Goal: Register for event/course

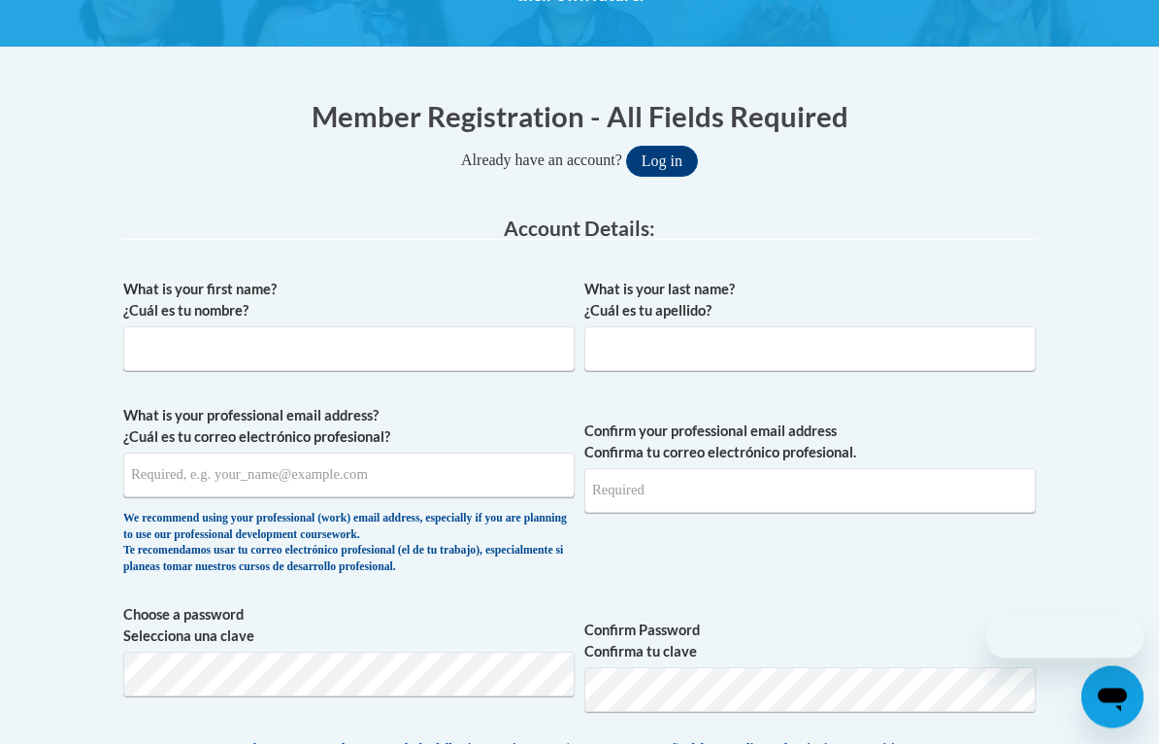
scroll to position [343, 0]
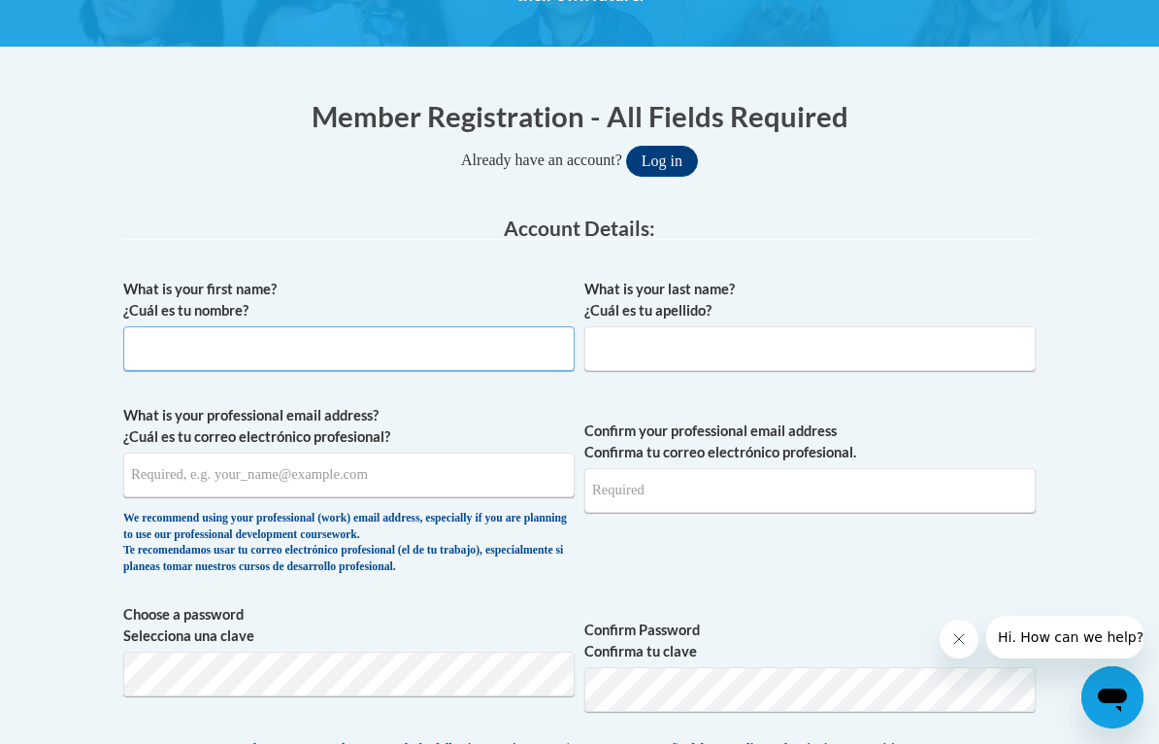
click at [477, 355] on input "What is your first name? ¿Cuál es tu nombre?" at bounding box center [348, 348] width 451 height 45
type input "[PERSON_NAME]"
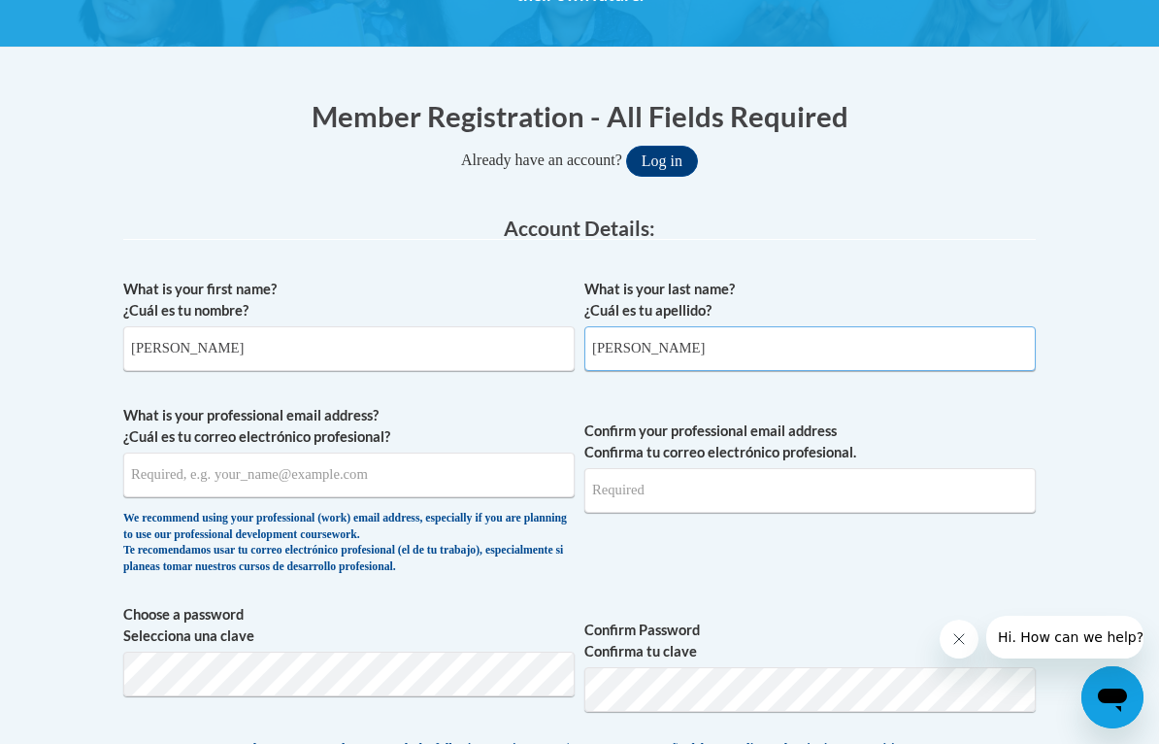
type input "[PERSON_NAME]"
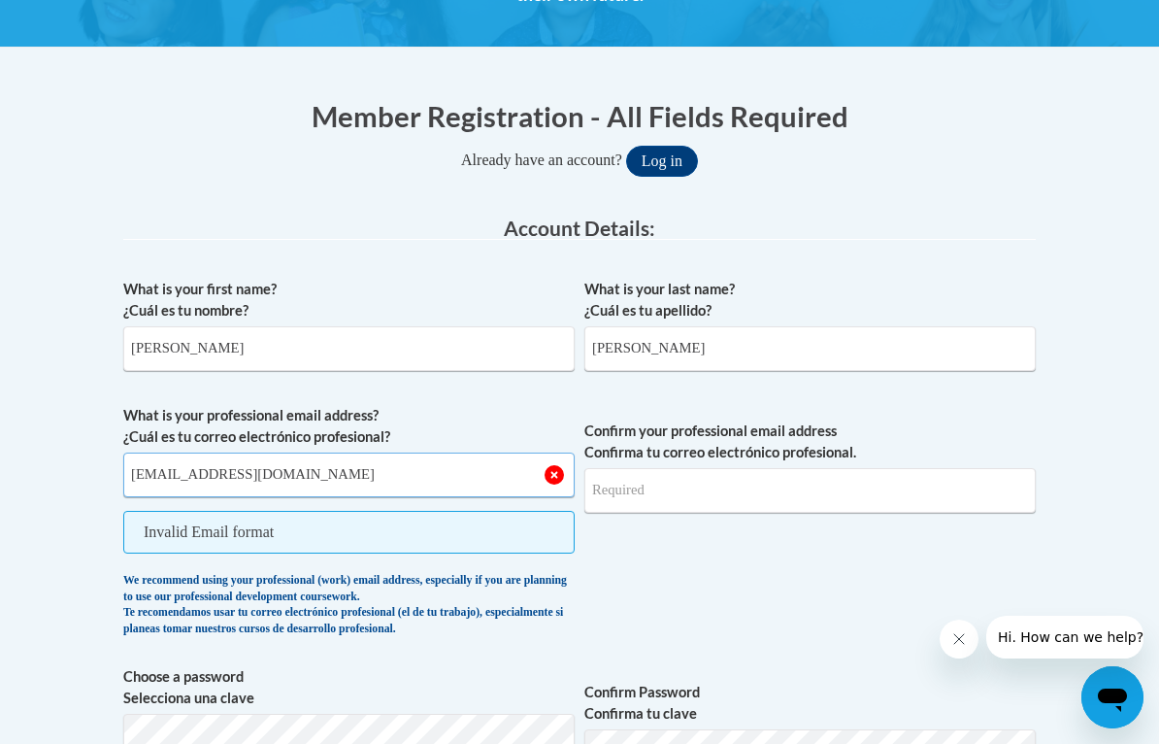
type input "[EMAIL_ADDRESS][DOMAIN_NAME]"
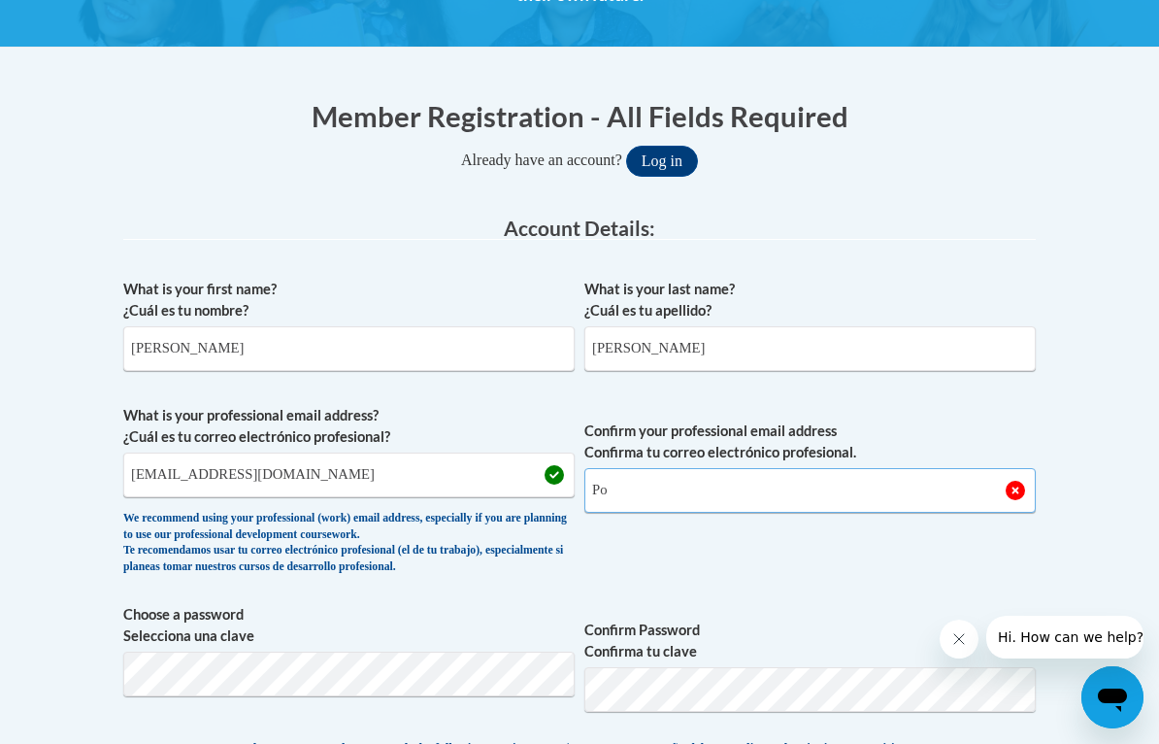
type input "P"
type input "o"
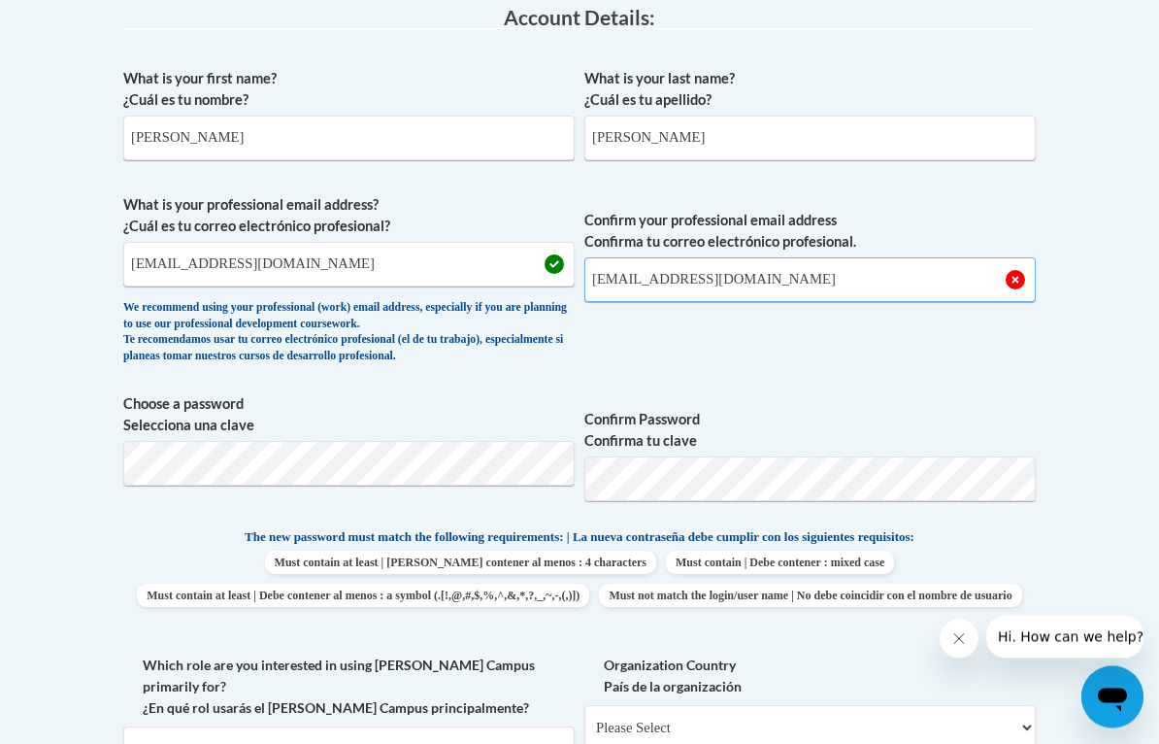
type input "[EMAIL_ADDRESS][DOMAIN_NAME]"
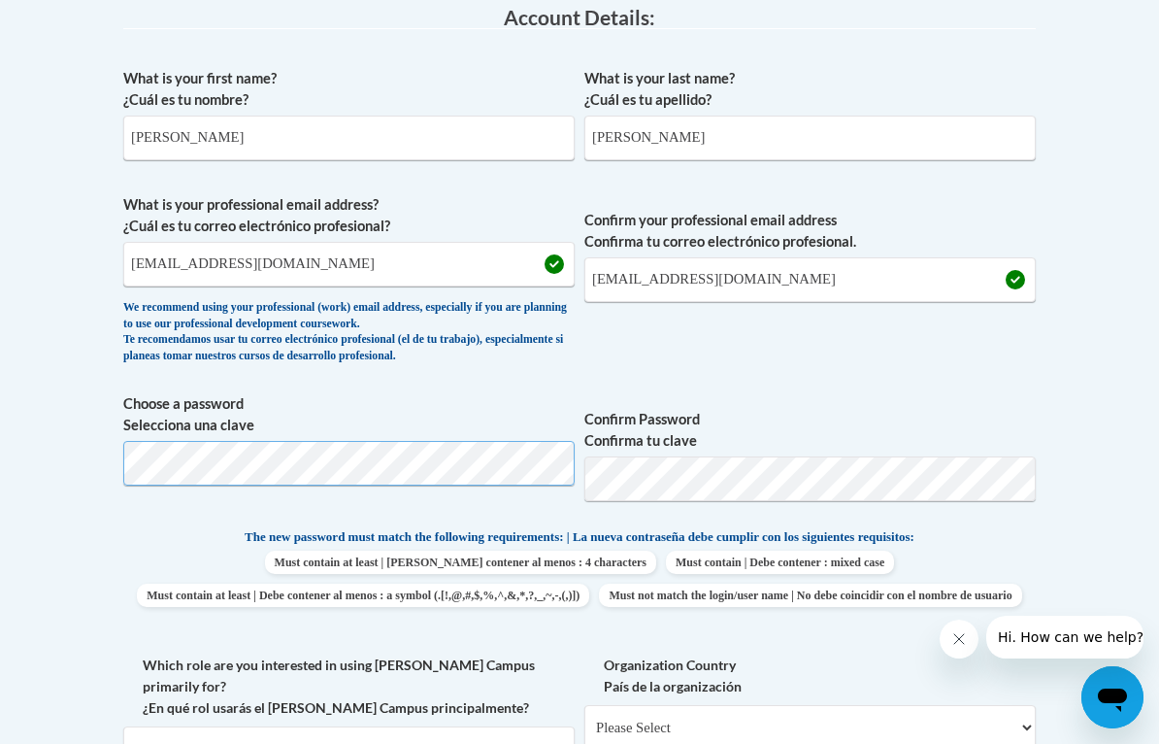
click at [304, 467] on div "What is your first name? ¿Cuál es tu nombre? [PERSON_NAME] What is your last na…" at bounding box center [579, 527] width 913 height 939
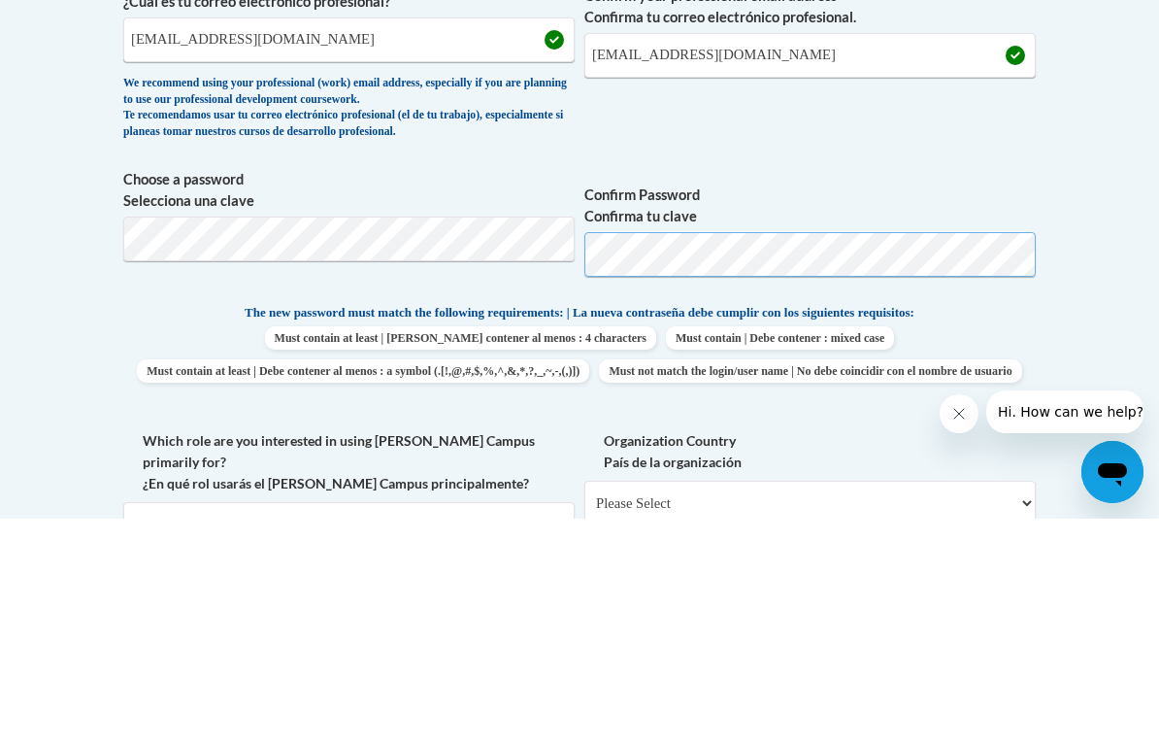
click at [342, 394] on span "Choose a password Selecciona una clave Confirm Password Confirma tu clave" at bounding box center [579, 455] width 913 height 123
click at [3, 300] on body "This site uses cookies to help improve your learning experience. By continuing …" at bounding box center [579, 672] width 1159 height 2449
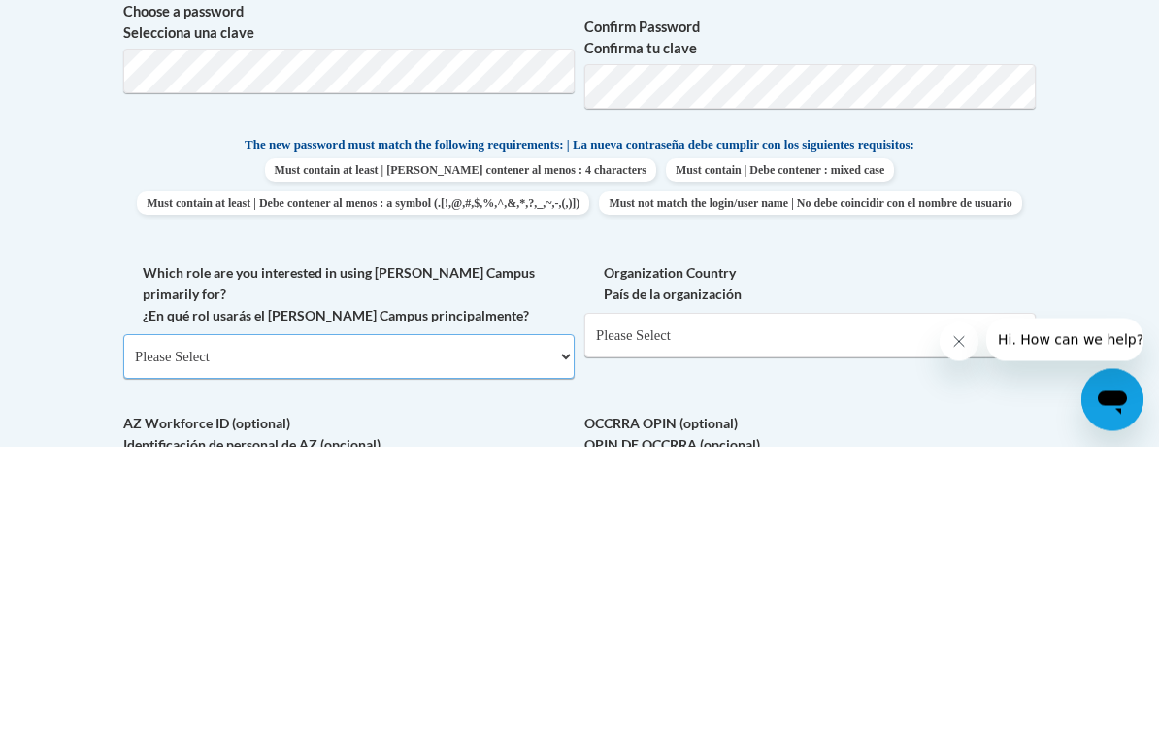
scroll to position [946, 0]
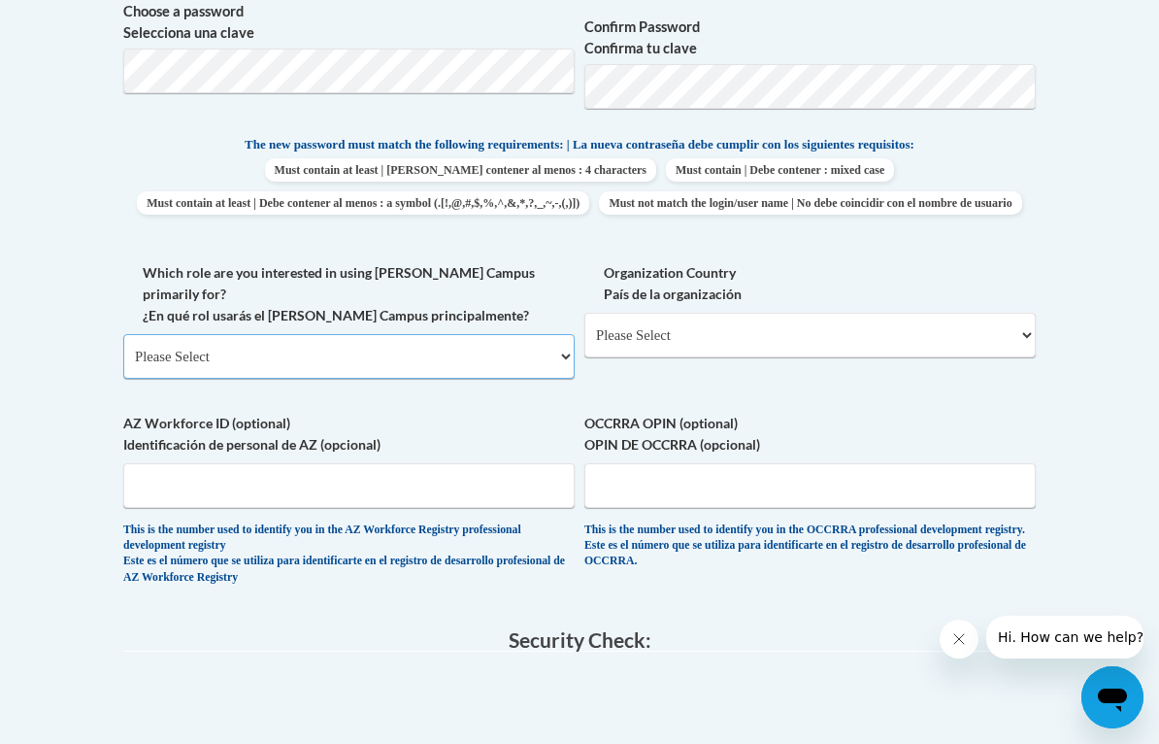
select select "5a18ea06-2b54-4451-96f2-d152daf9eac5"
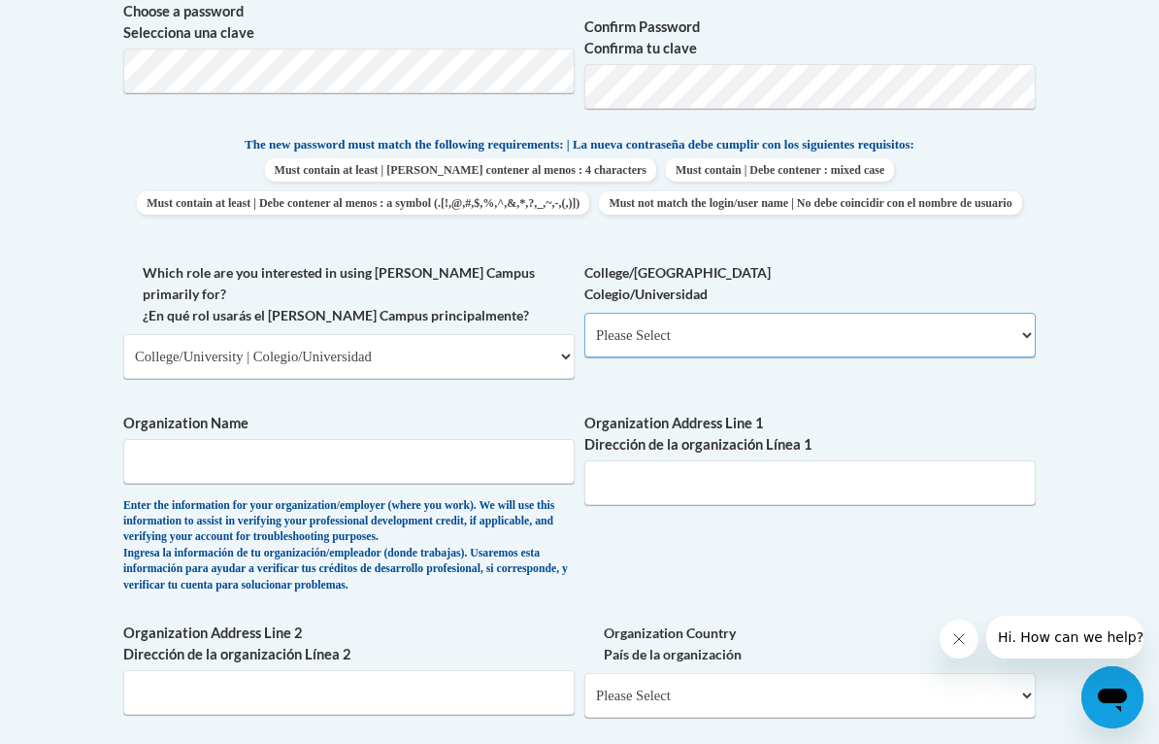
select select "99b32b07-cffc-426c-8bf6-0cd77760d84b"
click at [198, 439] on input "Organization Name" at bounding box center [348, 461] width 451 height 45
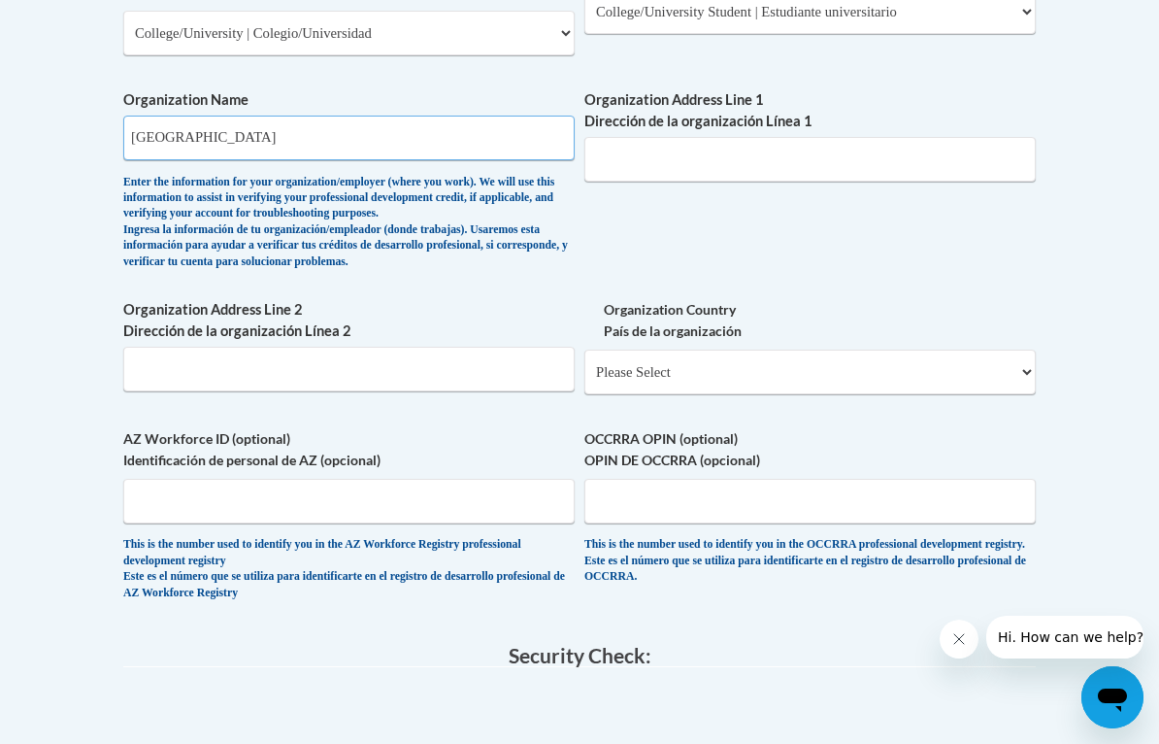
scroll to position [1268, 0]
type input "[GEOGRAPHIC_DATA]"
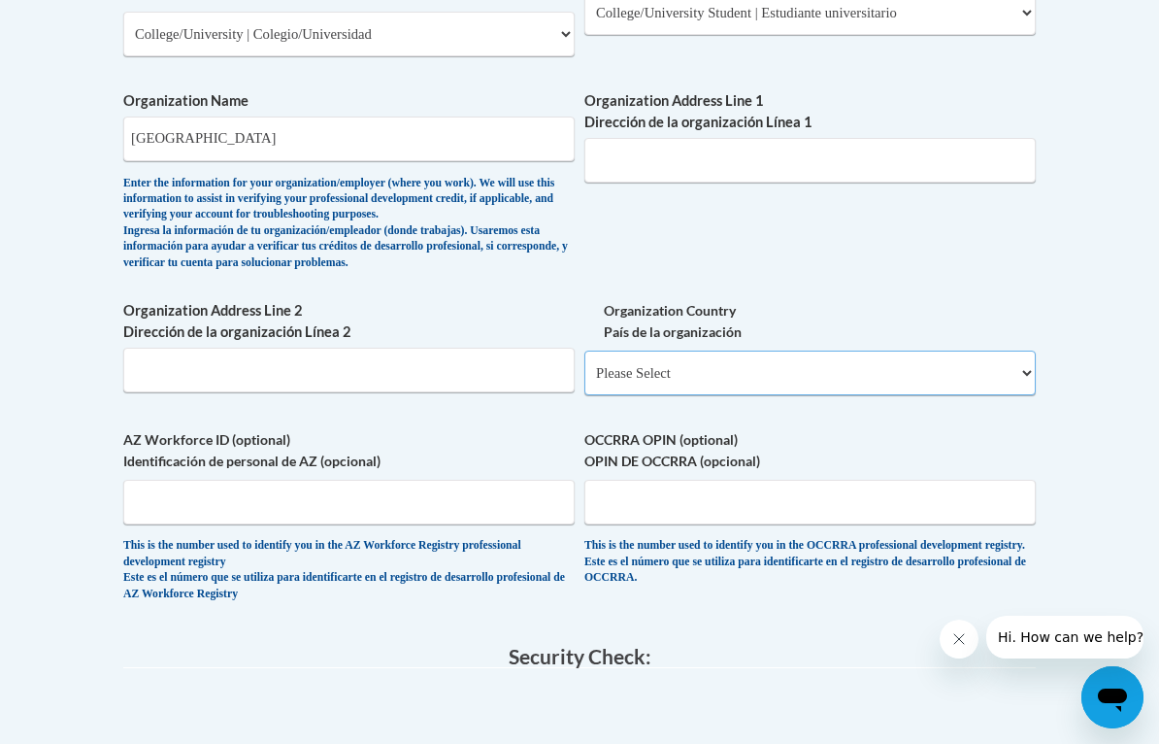
select select "ad49bcad-a171-4b2e-b99c-48b446064914"
select select
select select "ad49bcad-a171-4b2e-b99c-48b446064914"
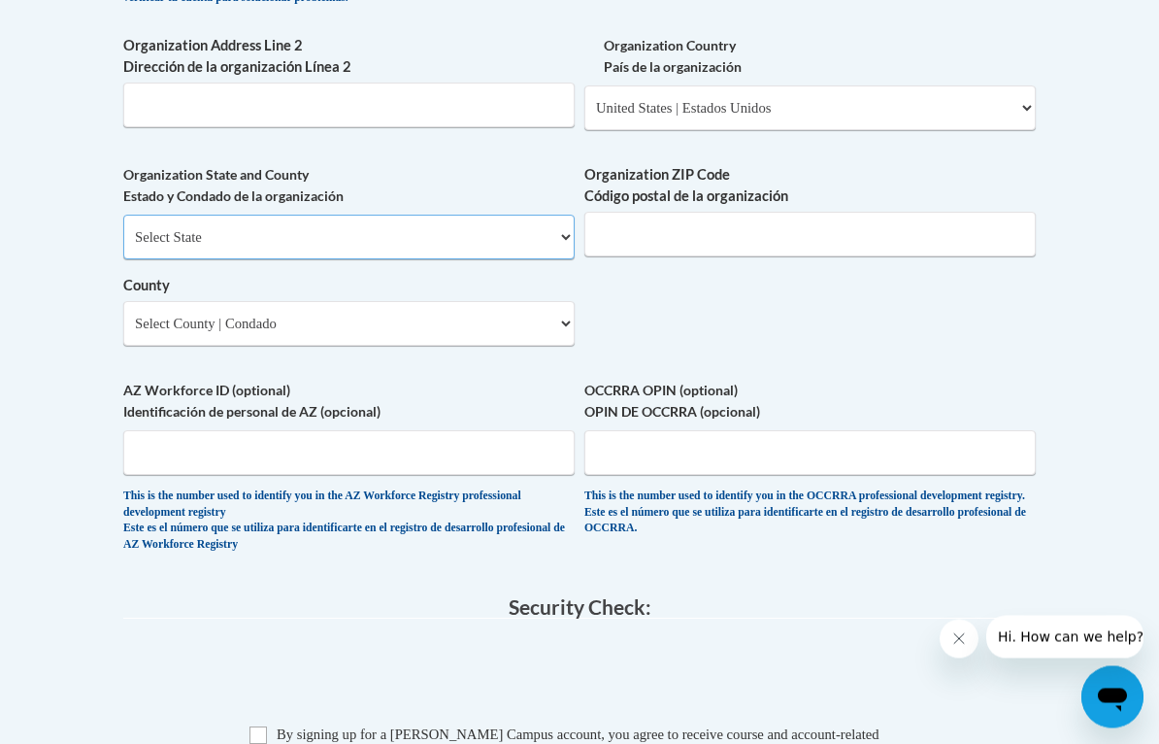
scroll to position [1533, 0]
select select "[US_STATE]"
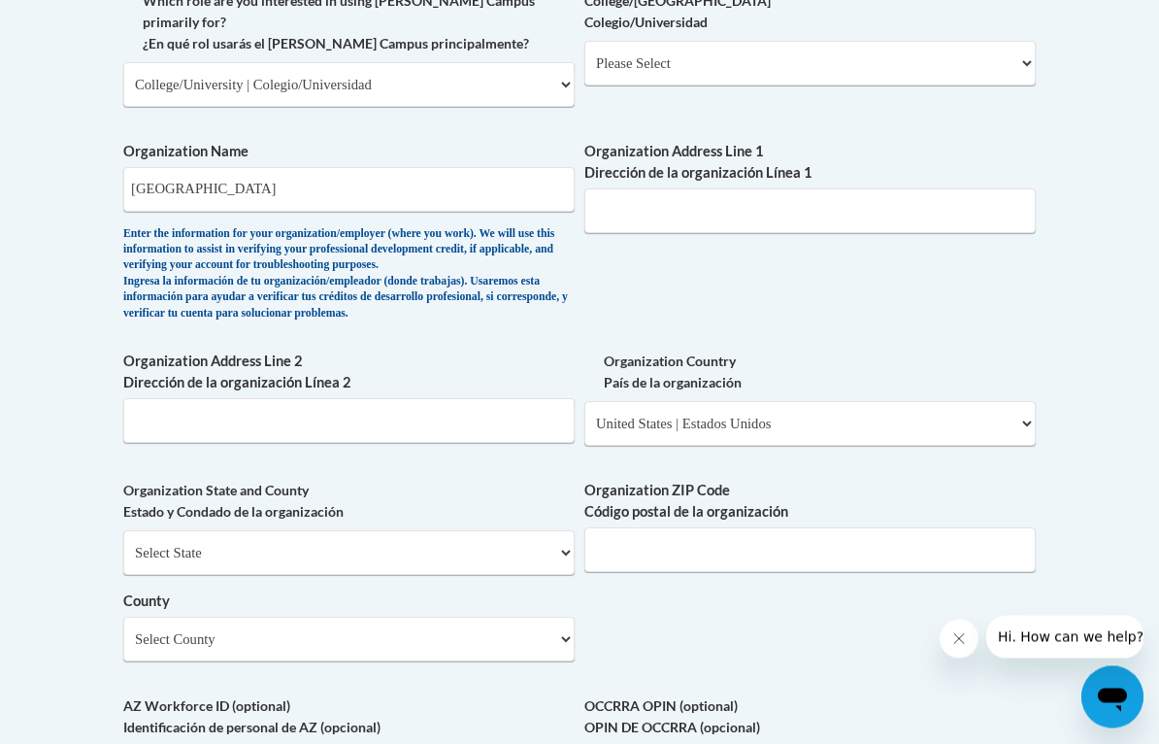
scroll to position [1219, 0]
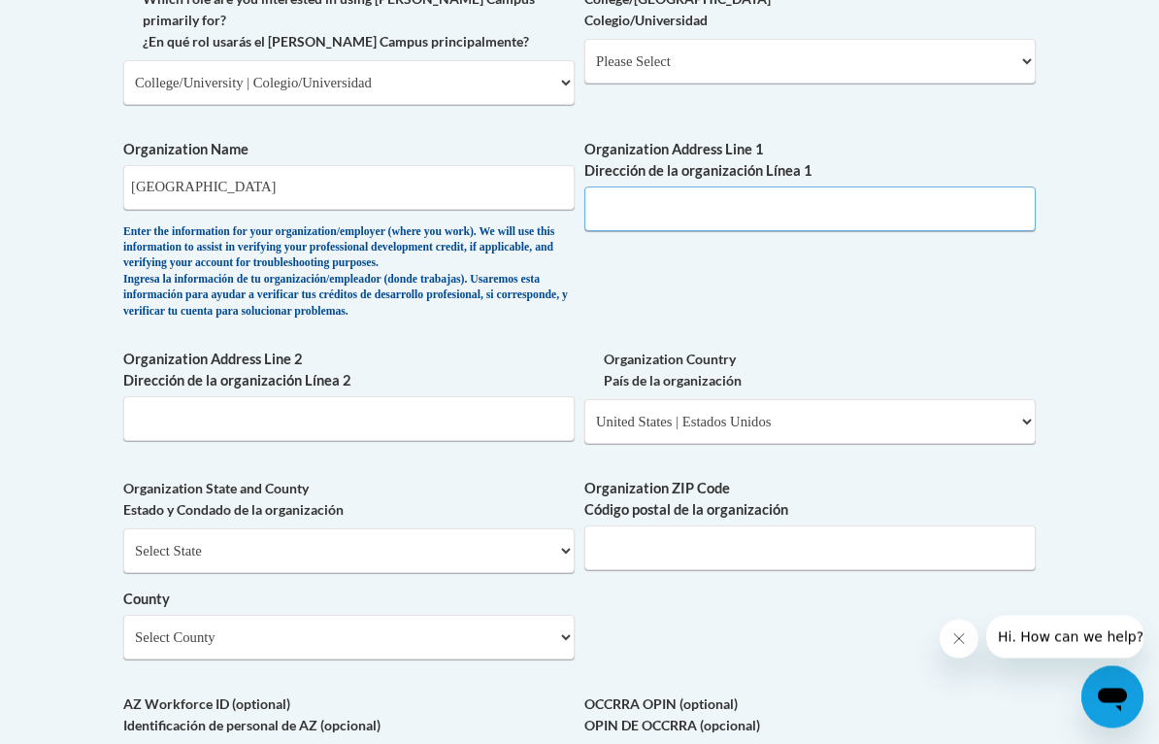
click at [665, 187] on input "Organization Address Line 1 Dirección de la organización Línea 1" at bounding box center [809, 209] width 451 height 45
type input "[STREET_ADDRESS]"
select select "[GEOGRAPHIC_DATA]"
click at [723, 525] on input "Organization ZIP Code Código postal de la organización" at bounding box center [809, 547] width 451 height 45
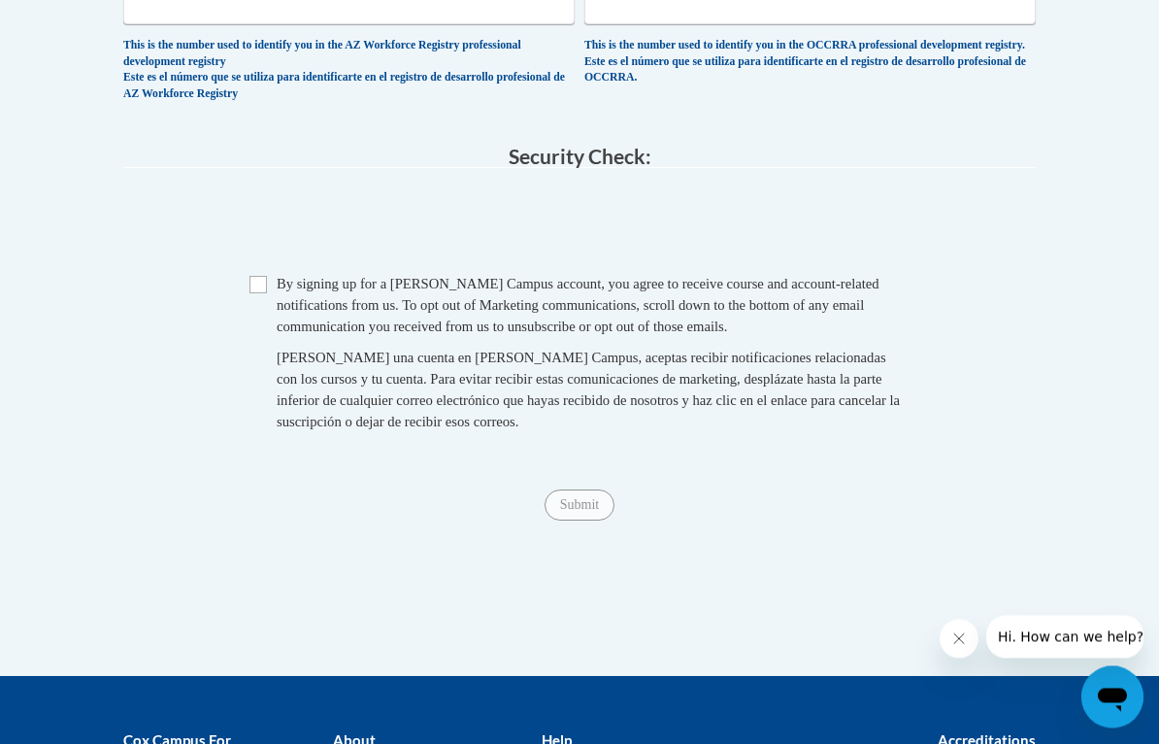
scroll to position [1959, 0]
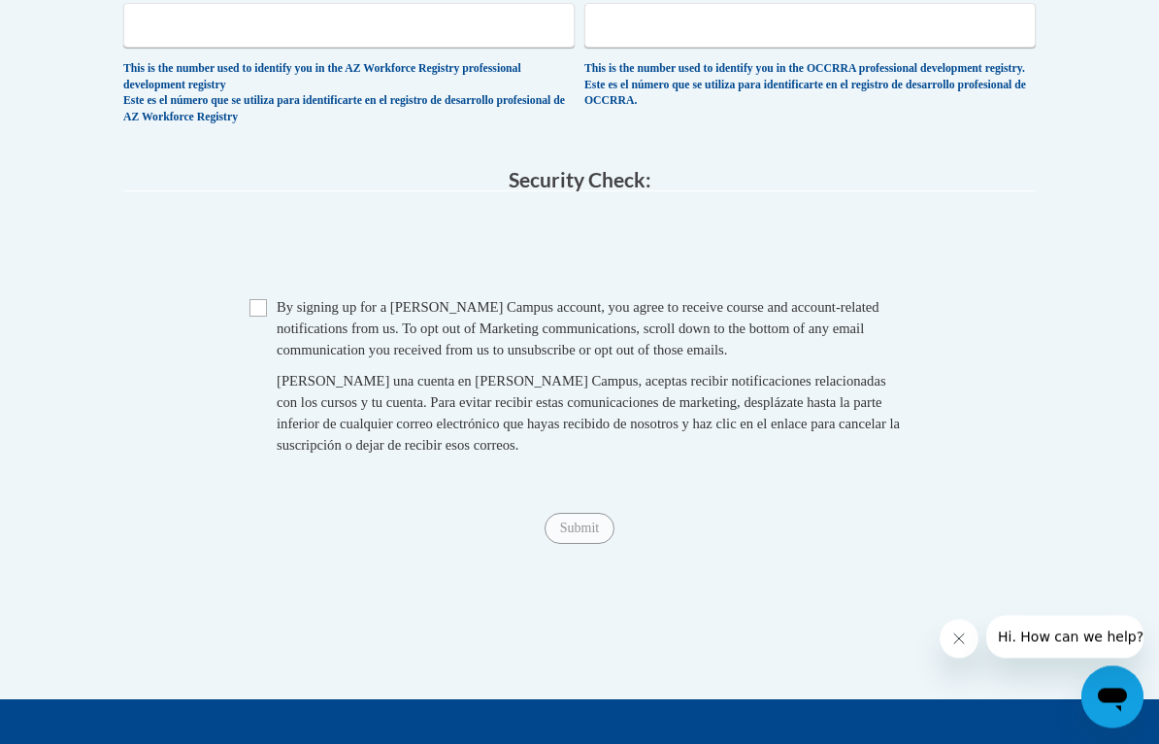
type input "14222"
click at [261, 299] on input "Checkbox" at bounding box center [258, 307] width 17 height 17
checkbox input "true"
click at [580, 513] on input "Submit" at bounding box center [580, 528] width 70 height 31
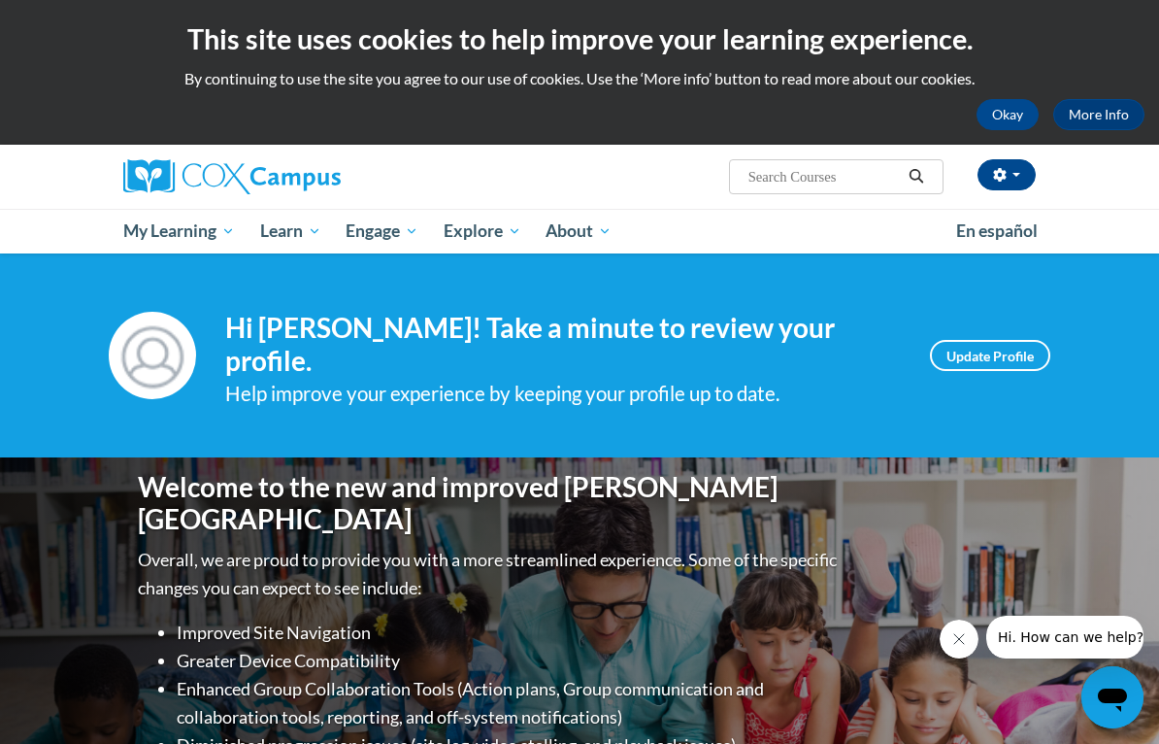
click at [826, 182] on input "Search..." at bounding box center [824, 176] width 155 height 23
type input "Systematic"
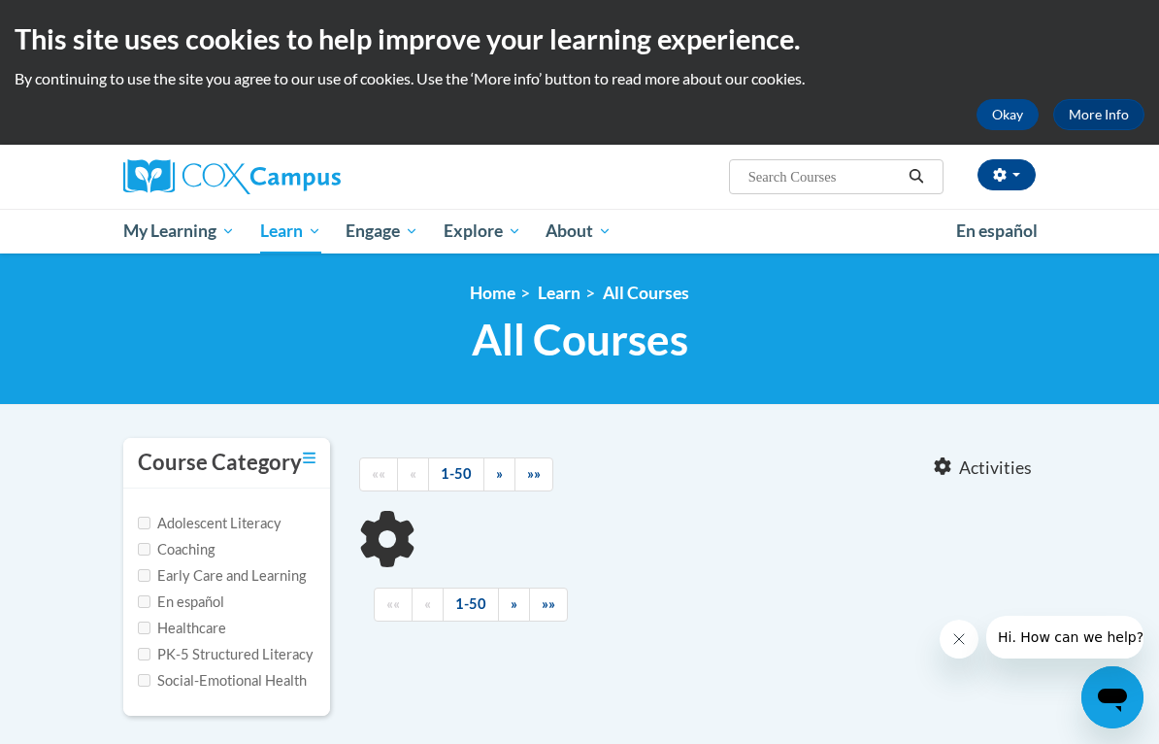
type input "Systematic"
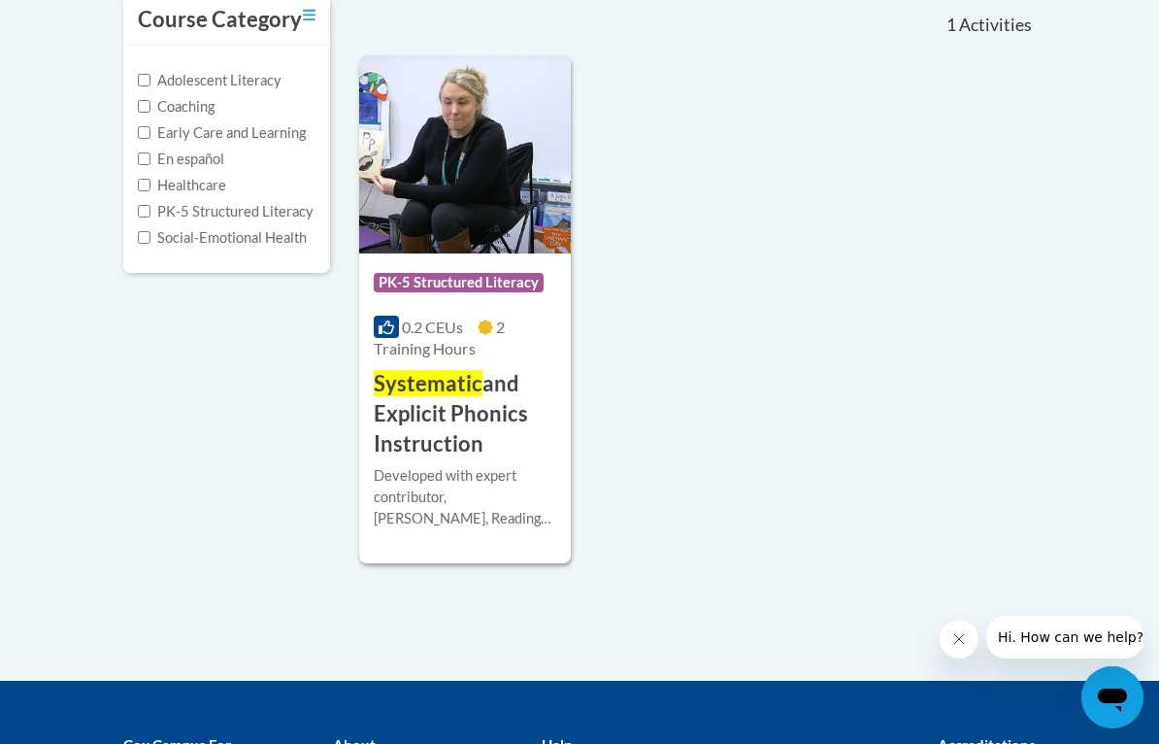
scroll to position [442, 0]
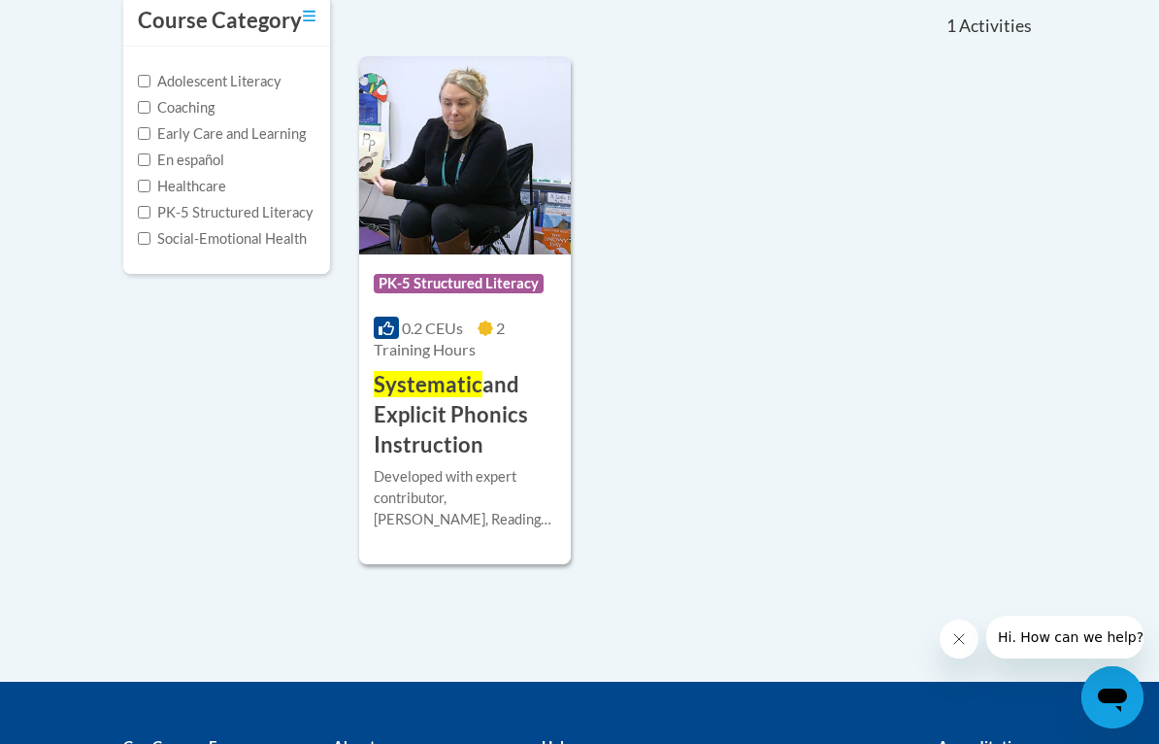
click at [450, 412] on h3 "Systematic and Explicit Phonics Instruction" at bounding box center [465, 414] width 183 height 89
